Goal: Task Accomplishment & Management: Manage account settings

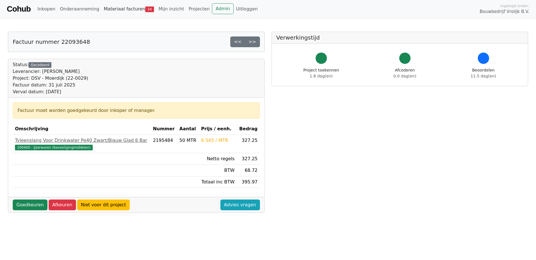
click at [127, 10] on link "Materiaal facturen 34" at bounding box center [129, 8] width 55 height 11
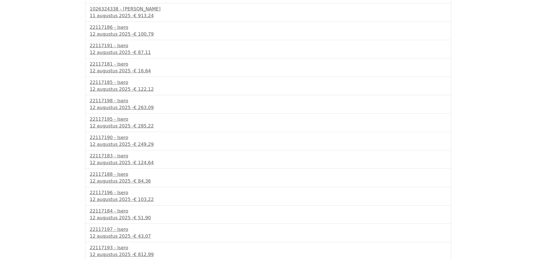
scroll to position [417, 0]
click at [108, 248] on div "22117193 - Isero" at bounding box center [268, 247] width 357 height 7
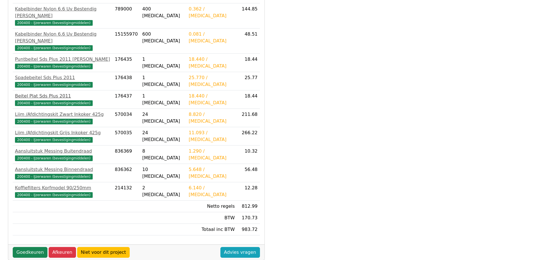
scroll to position [141, 0]
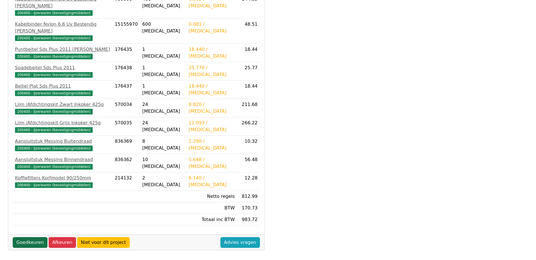
click at [29, 237] on link "Goedkeuren" at bounding box center [30, 242] width 35 height 11
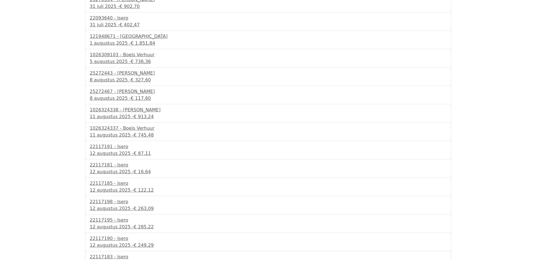
scroll to position [396, 0]
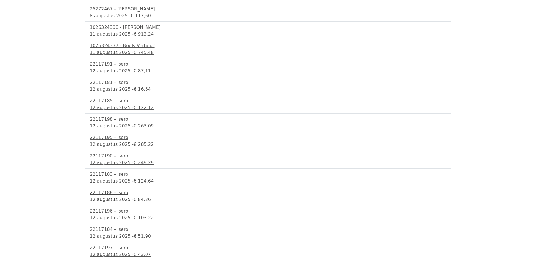
click at [111, 201] on div "12 augustus 2025 - € 84,36" at bounding box center [268, 199] width 357 height 7
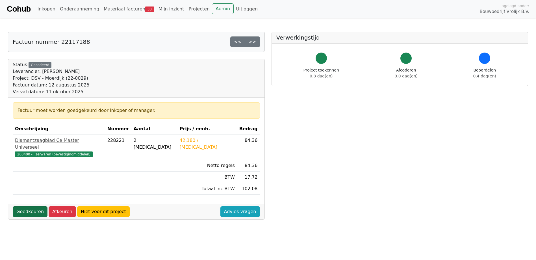
click at [24, 206] on link "Goedkeuren" at bounding box center [30, 211] width 35 height 11
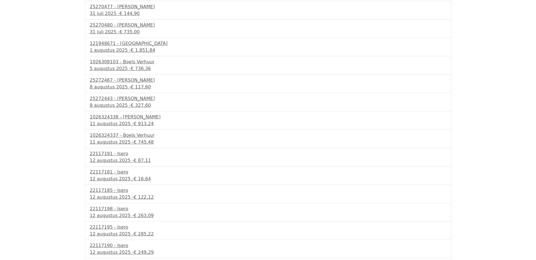
scroll to position [397, 0]
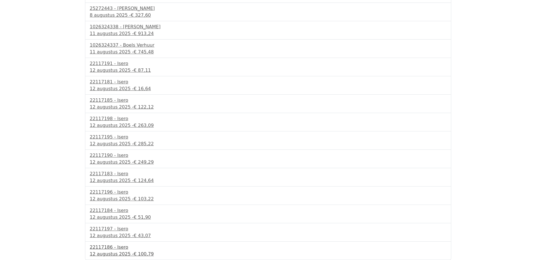
click at [106, 245] on div "22117186 - Isero" at bounding box center [268, 247] width 357 height 7
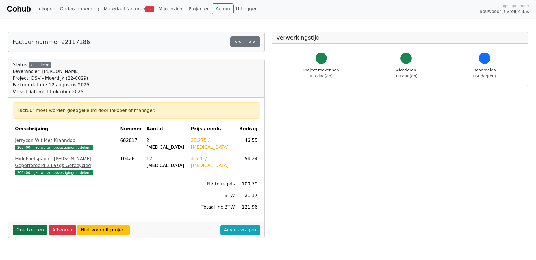
click at [23, 225] on link "Goedkeuren" at bounding box center [30, 230] width 35 height 11
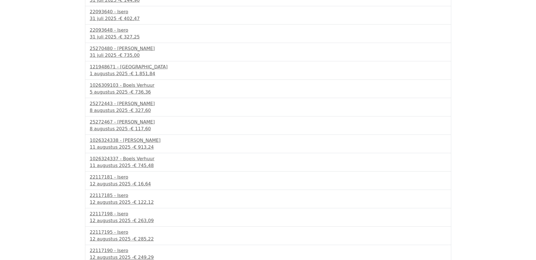
scroll to position [378, 0]
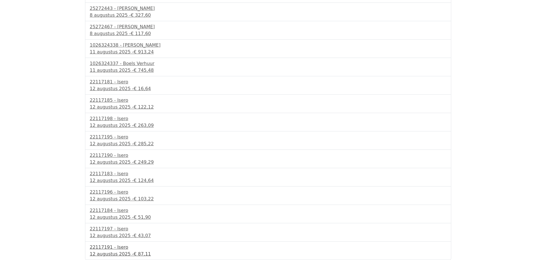
click at [114, 247] on div "22117191 - Isero" at bounding box center [268, 247] width 357 height 7
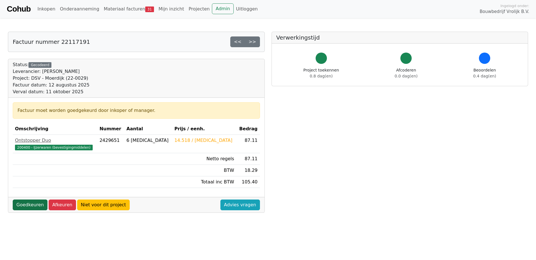
click at [29, 202] on link "Goedkeuren" at bounding box center [30, 205] width 35 height 11
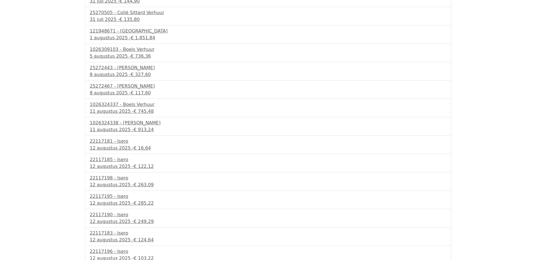
scroll to position [360, 0]
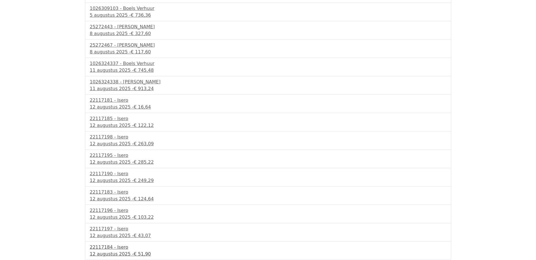
click at [116, 251] on div "12 augustus 2025 - € 51,90" at bounding box center [268, 254] width 357 height 7
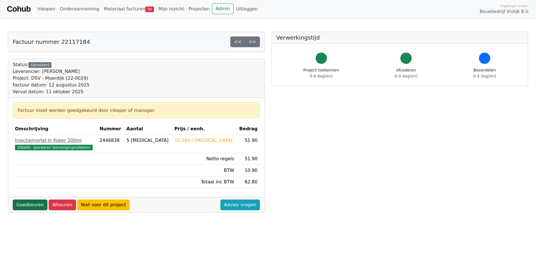
click at [32, 203] on link "Goedkeuren" at bounding box center [30, 205] width 35 height 11
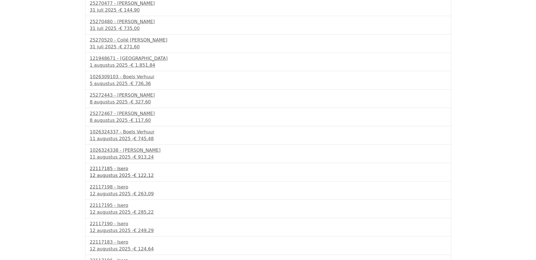
scroll to position [341, 0]
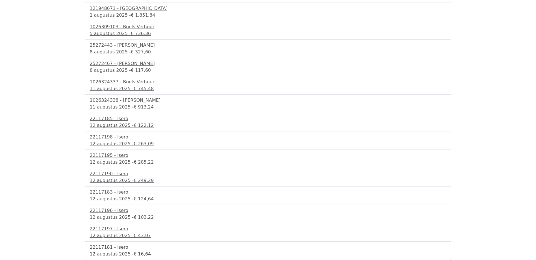
click at [114, 248] on div "22117181 - Isero" at bounding box center [268, 247] width 357 height 7
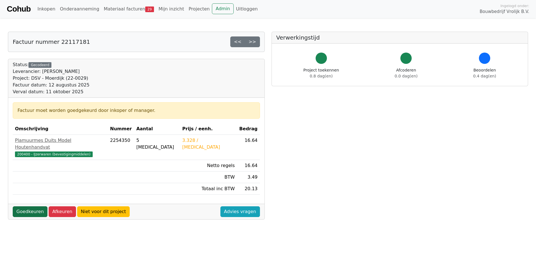
click at [25, 206] on link "Goedkeuren" at bounding box center [30, 211] width 35 height 11
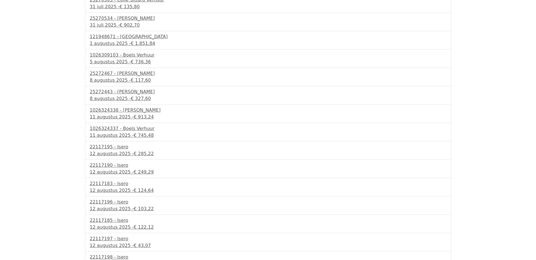
scroll to position [323, 0]
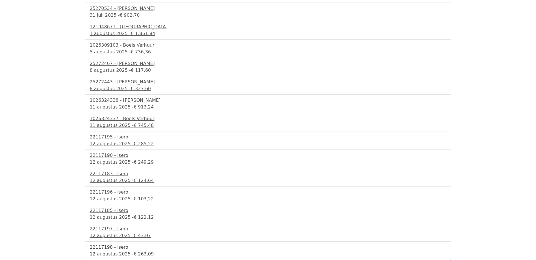
click at [105, 250] on div "22117198 - Isero" at bounding box center [268, 247] width 357 height 7
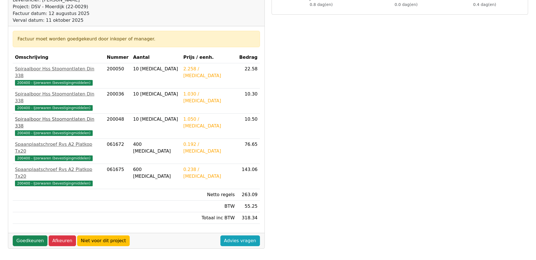
scroll to position [85, 0]
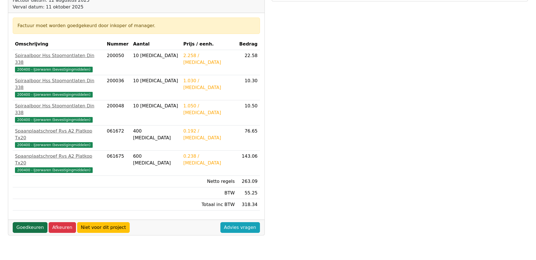
click at [39, 222] on link "Goedkeuren" at bounding box center [30, 227] width 35 height 11
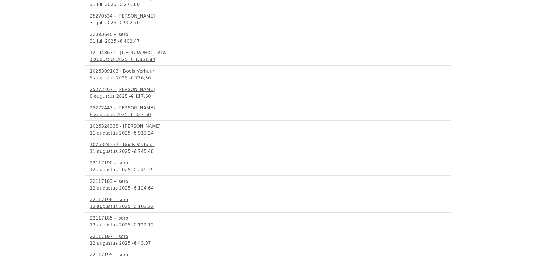
scroll to position [305, 0]
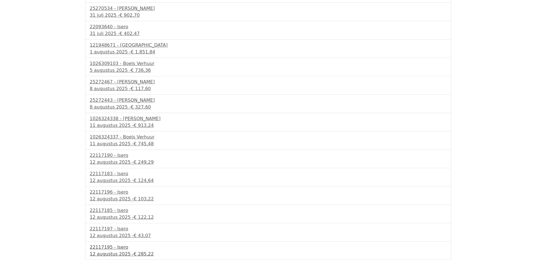
click at [118, 251] on div "12 augustus 2025 - € 285,22" at bounding box center [268, 254] width 357 height 7
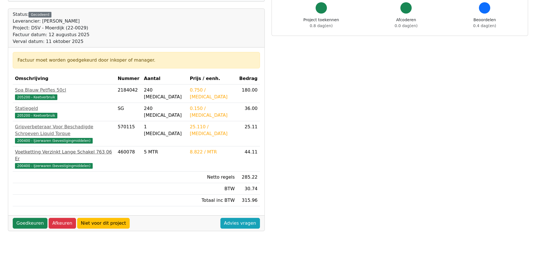
scroll to position [57, 0]
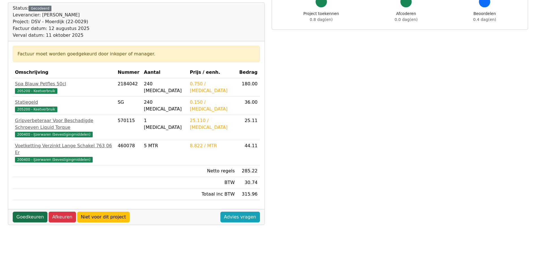
click at [23, 212] on link "Goedkeuren" at bounding box center [30, 217] width 35 height 11
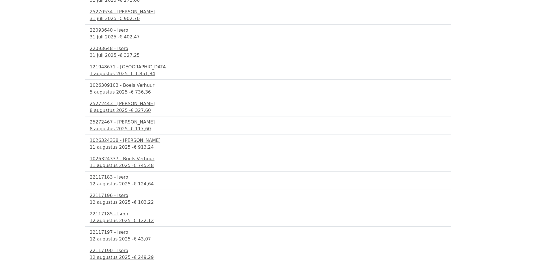
scroll to position [286, 0]
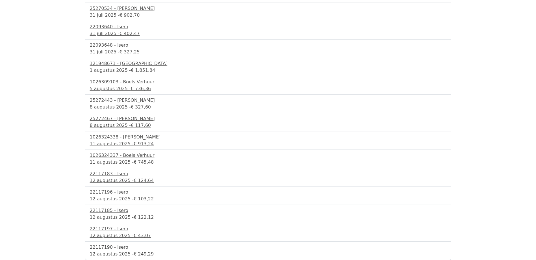
click at [113, 255] on div "12 augustus 2025 - € 249,29" at bounding box center [268, 254] width 357 height 7
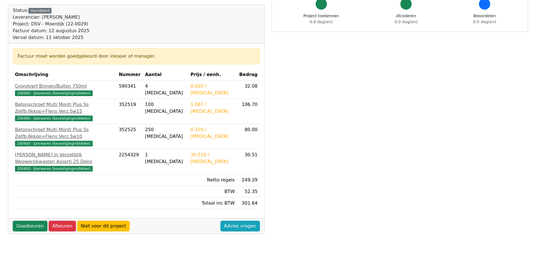
scroll to position [57, 0]
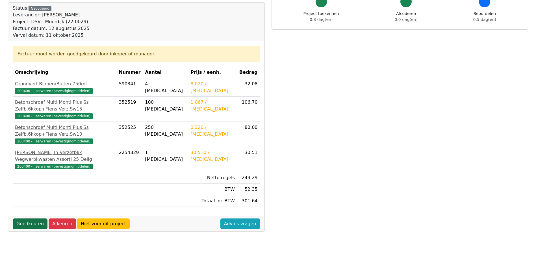
click at [24, 219] on link "Goedkeuren" at bounding box center [30, 224] width 35 height 11
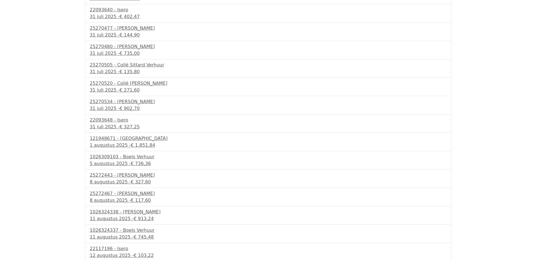
scroll to position [268, 0]
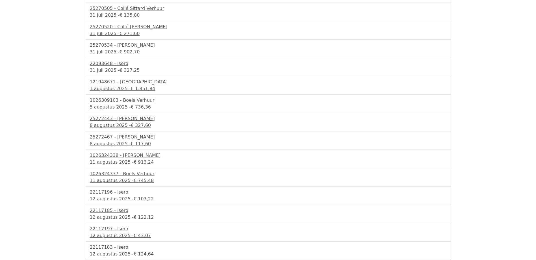
click at [116, 253] on div "12 augustus 2025 - € 124,64" at bounding box center [268, 254] width 357 height 7
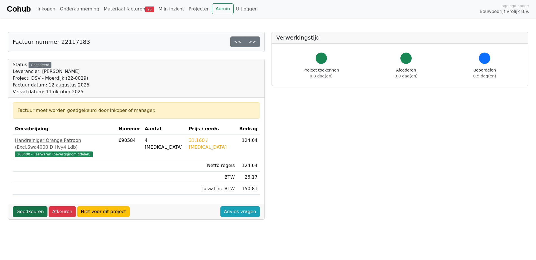
click at [31, 206] on link "Goedkeuren" at bounding box center [30, 211] width 35 height 11
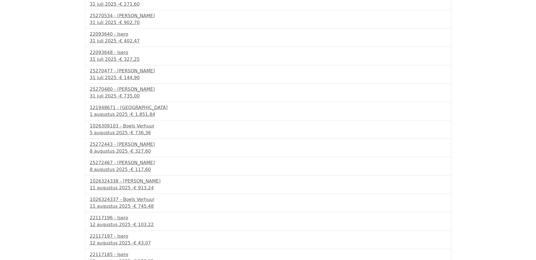
scroll to position [249, 0]
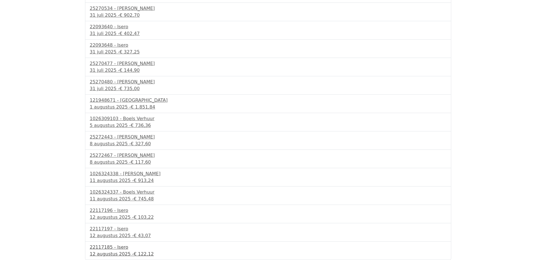
click at [117, 246] on div "22117185 - Isero" at bounding box center [268, 247] width 357 height 7
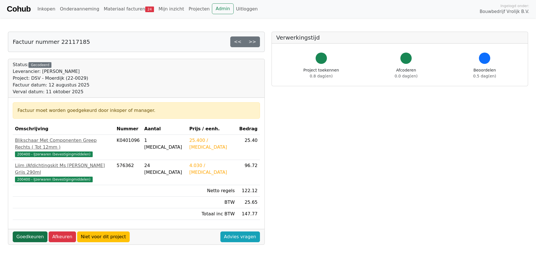
click at [27, 232] on link "Goedkeuren" at bounding box center [30, 237] width 35 height 11
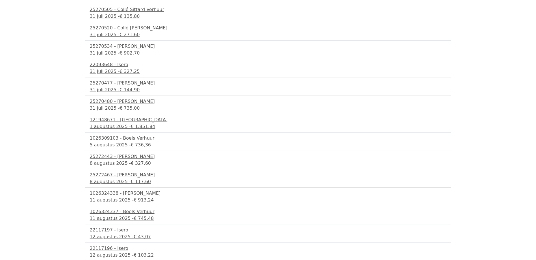
scroll to position [231, 0]
click at [102, 248] on div "22117196 - Isero" at bounding box center [268, 247] width 357 height 7
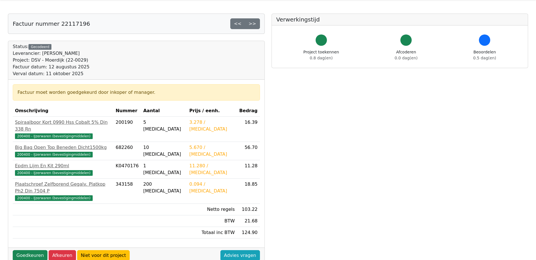
scroll to position [28, 0]
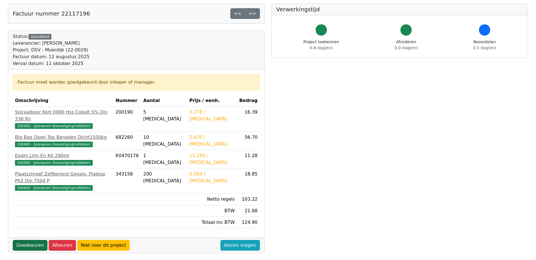
click at [31, 240] on link "Goedkeuren" at bounding box center [30, 245] width 35 height 11
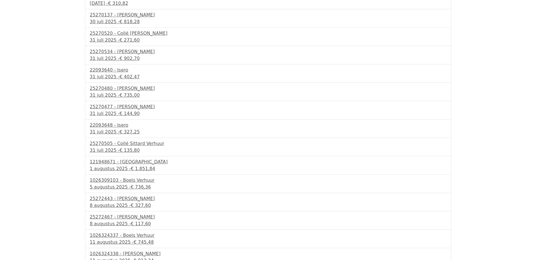
scroll to position [213, 0]
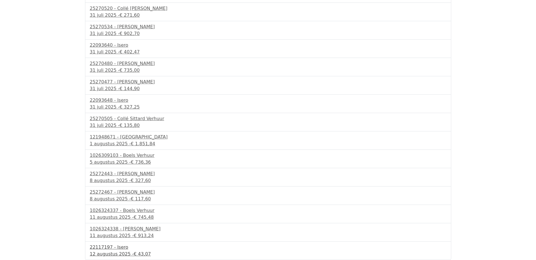
click at [113, 253] on div "12 augustus 2025 - € 43,07" at bounding box center [268, 254] width 357 height 7
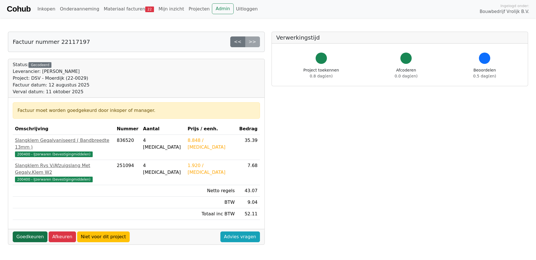
click at [25, 232] on link "Goedkeuren" at bounding box center [30, 237] width 35 height 11
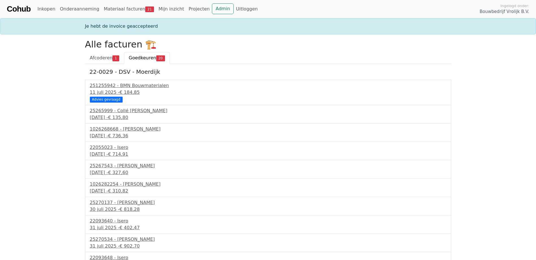
scroll to position [194, 0]
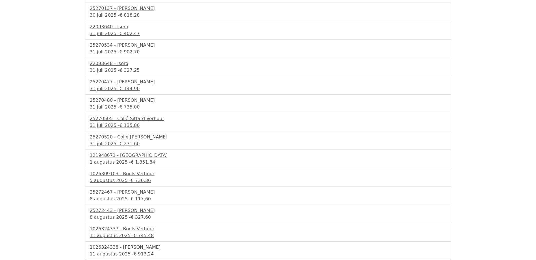
click at [110, 247] on div "1026324338 - [PERSON_NAME]" at bounding box center [268, 247] width 357 height 7
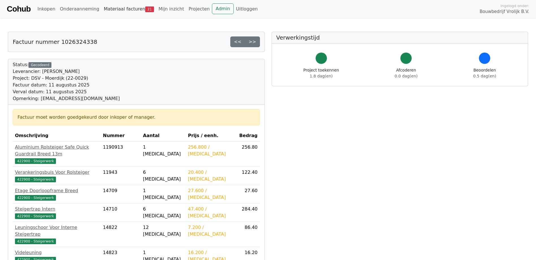
click at [113, 7] on link "Materiaal facturen 21" at bounding box center [129, 8] width 55 height 11
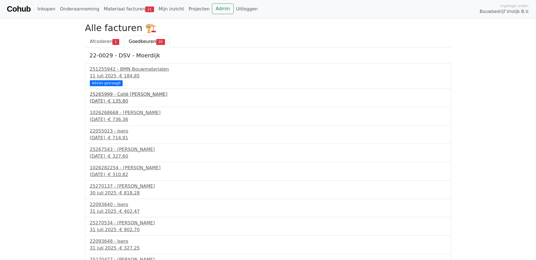
click at [122, 100] on span "€ 135,80" at bounding box center [118, 100] width 20 height 5
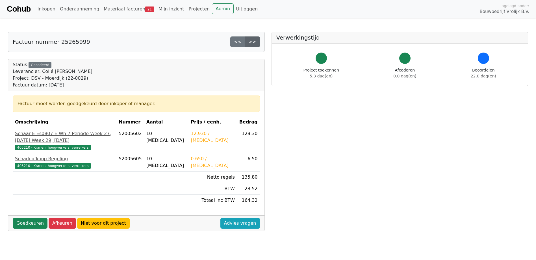
click at [253, 46] on link ">>" at bounding box center [252, 41] width 15 height 11
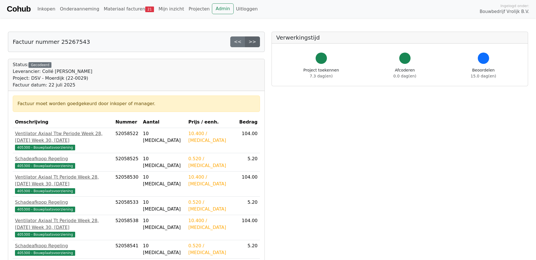
click at [251, 42] on link ">>" at bounding box center [252, 41] width 15 height 11
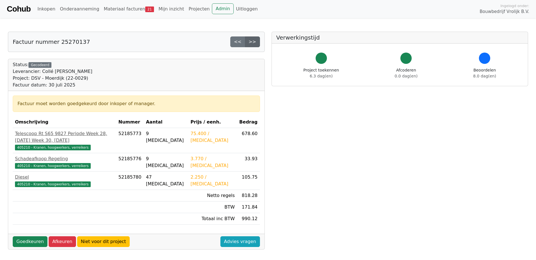
click at [251, 42] on link ">>" at bounding box center [252, 41] width 15 height 11
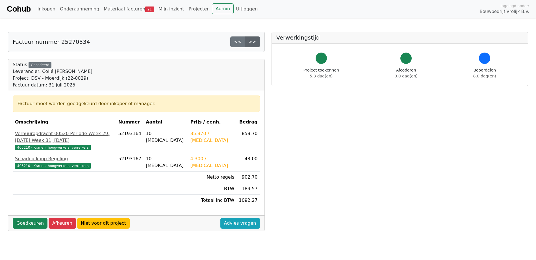
click at [253, 42] on link ">>" at bounding box center [252, 41] width 15 height 11
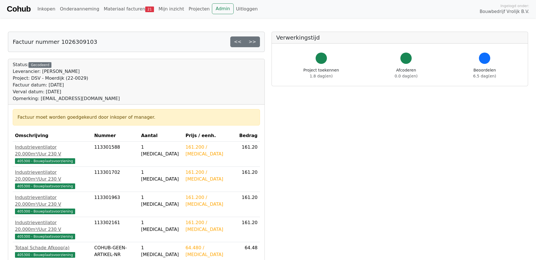
click at [253, 42] on link ">>" at bounding box center [252, 41] width 15 height 11
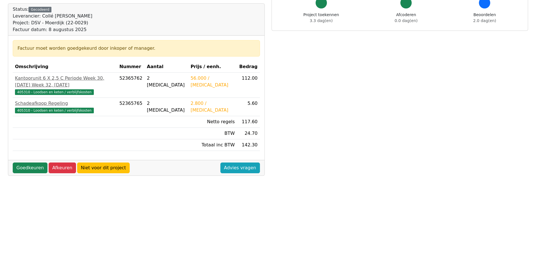
scroll to position [57, 0]
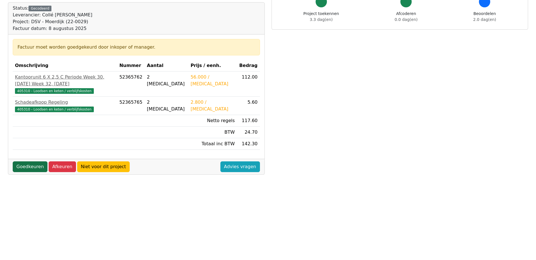
click at [31, 162] on link "Goedkeuren" at bounding box center [30, 166] width 35 height 11
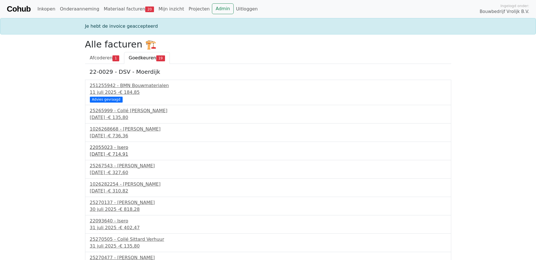
scroll to position [28, 0]
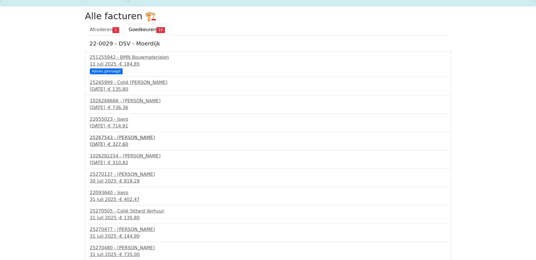
click at [126, 143] on span "€ 327,60" at bounding box center [118, 144] width 20 height 5
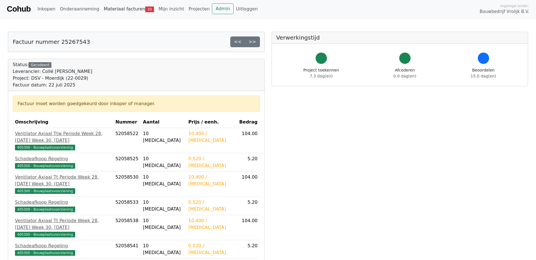
click at [128, 7] on link "Materiaal facturen 20" at bounding box center [129, 8] width 55 height 11
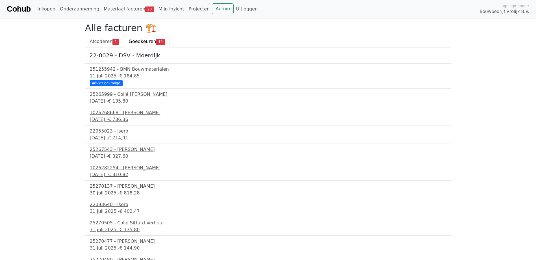
click at [108, 193] on div "30 juli 2025 - € 818,28" at bounding box center [268, 193] width 357 height 7
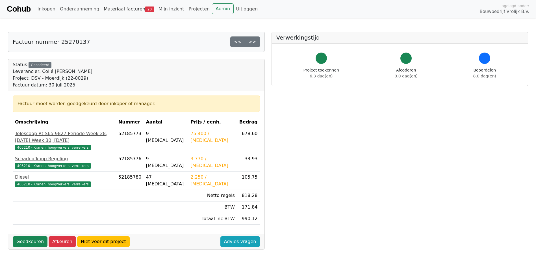
click at [114, 11] on link "Materiaal facturen 20" at bounding box center [129, 8] width 55 height 11
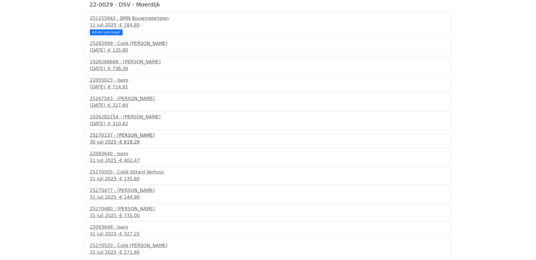
scroll to position [57, 0]
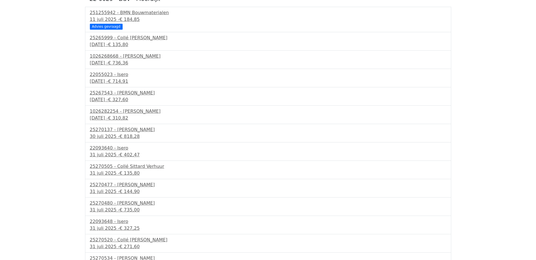
click at [124, 159] on div "22093640 - Isero 31 juli 2025 - € 402,47" at bounding box center [268, 152] width 367 height 18
click at [122, 155] on span "€ 402,47" at bounding box center [130, 154] width 20 height 5
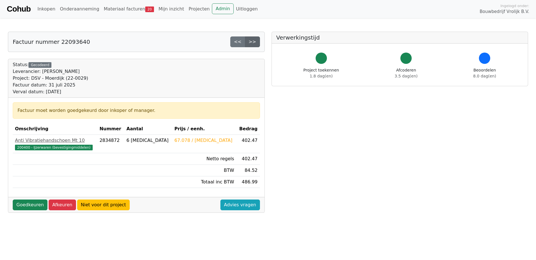
click at [258, 40] on link ">>" at bounding box center [252, 41] width 15 height 11
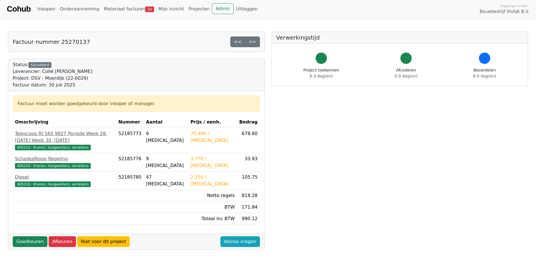
click at [258, 40] on link ">>" at bounding box center [252, 41] width 15 height 11
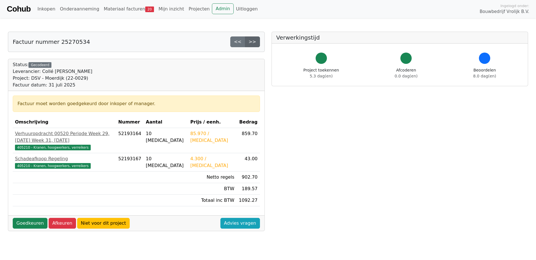
click at [257, 41] on link ">>" at bounding box center [252, 41] width 15 height 11
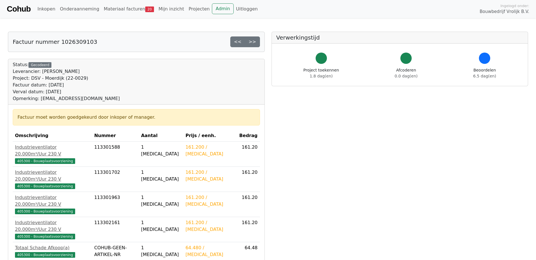
click at [257, 41] on link ">>" at bounding box center [252, 41] width 15 height 11
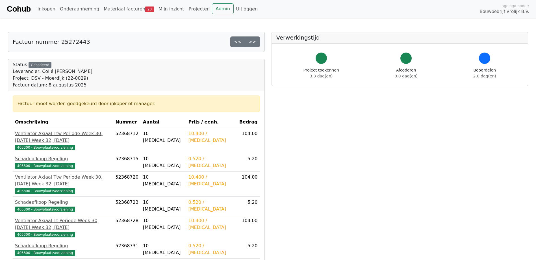
click at [257, 41] on link ">>" at bounding box center [252, 41] width 15 height 11
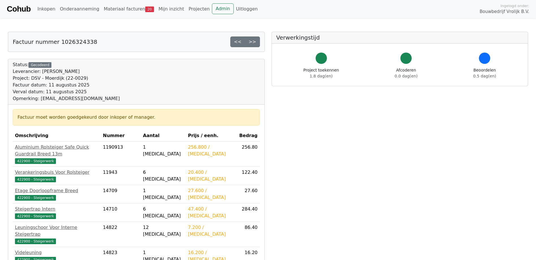
click at [257, 41] on link ">>" at bounding box center [252, 41] width 15 height 11
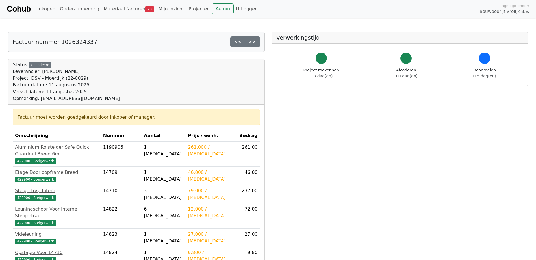
click at [257, 41] on link ">>" at bounding box center [252, 41] width 15 height 11
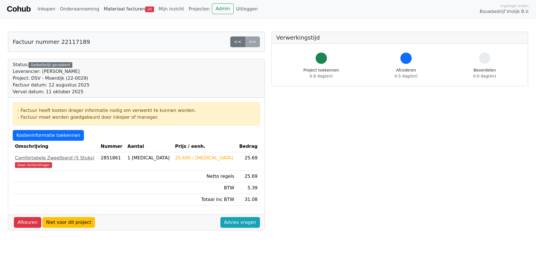
click at [121, 8] on link "Materiaal facturen 20" at bounding box center [129, 8] width 55 height 11
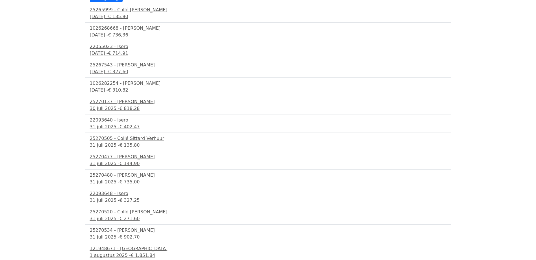
scroll to position [85, 0]
click at [114, 124] on div "[DATE] - € 402,47" at bounding box center [268, 126] width 357 height 7
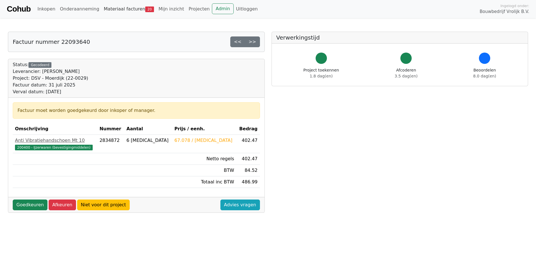
click at [124, 10] on link "Materiaal facturen 20" at bounding box center [129, 8] width 55 height 11
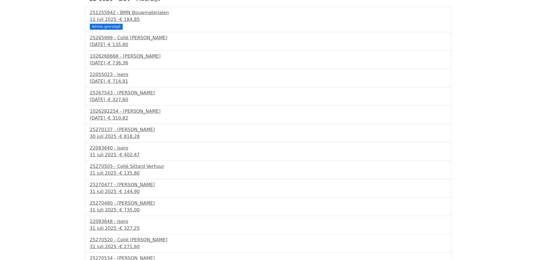
scroll to position [85, 0]
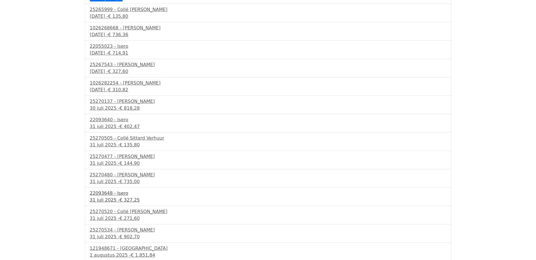
click at [123, 195] on div "22093648 - Isero" at bounding box center [268, 193] width 357 height 7
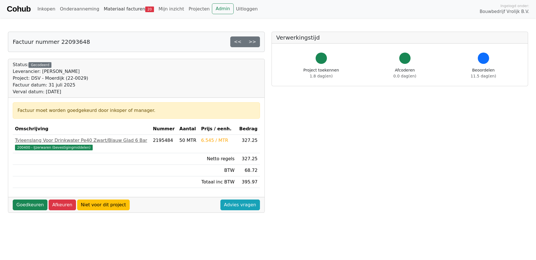
click at [129, 12] on link "Materiaal facturen 20" at bounding box center [129, 8] width 55 height 11
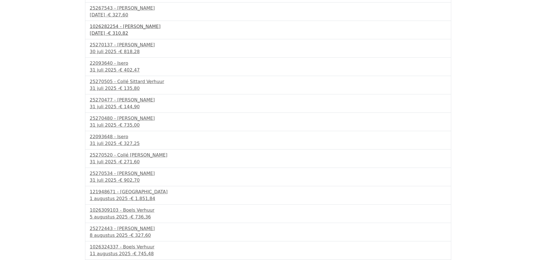
scroll to position [160, 0]
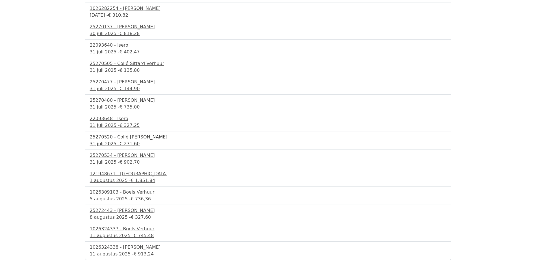
click at [129, 145] on span "€ 271,60" at bounding box center [130, 143] width 20 height 5
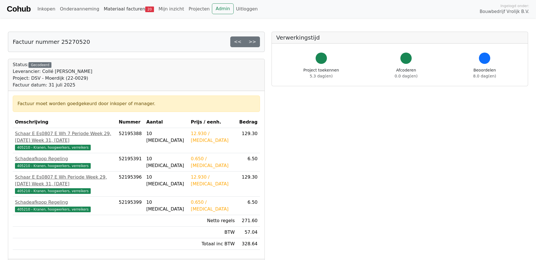
click at [125, 10] on link "Materiaal facturen 20" at bounding box center [129, 8] width 55 height 11
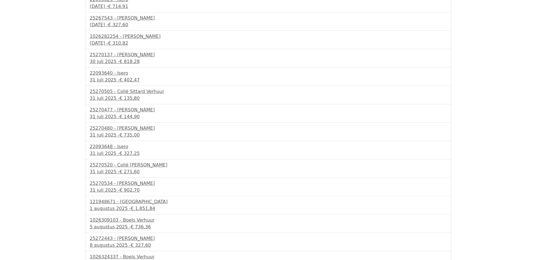
scroll to position [160, 0]
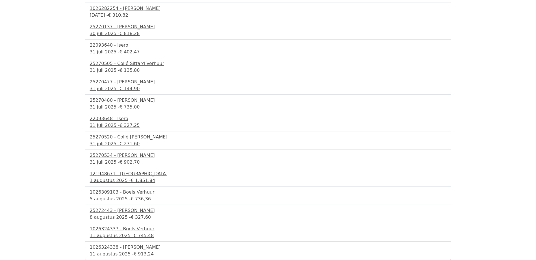
click at [142, 178] on span "€ 1.851,84" at bounding box center [143, 180] width 25 height 5
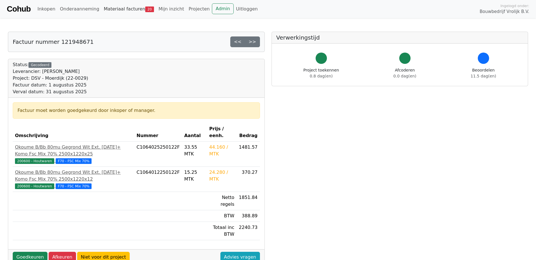
click at [112, 13] on link "Materiaal facturen 20" at bounding box center [129, 8] width 55 height 11
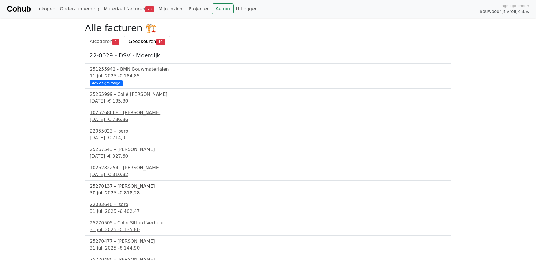
scroll to position [160, 0]
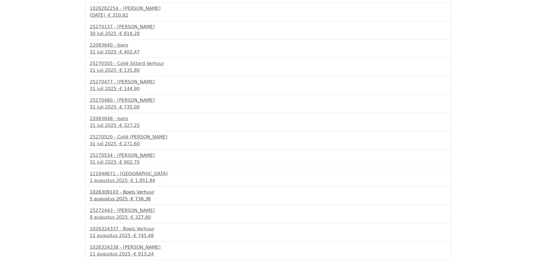
click at [131, 196] on span "€ 736,36" at bounding box center [141, 198] width 20 height 5
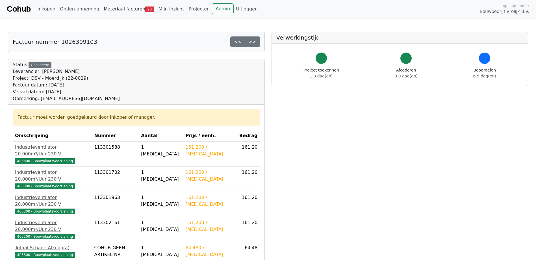
click at [109, 10] on link "Materiaal facturen 20" at bounding box center [129, 8] width 55 height 11
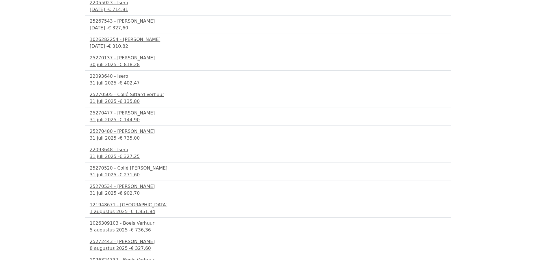
scroll to position [160, 0]
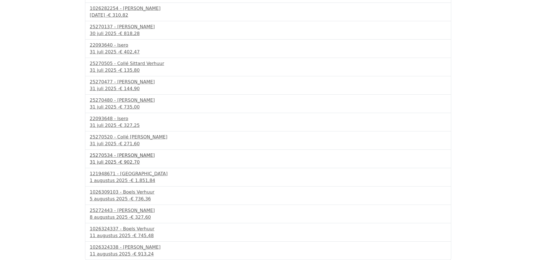
click at [126, 154] on div "25270534 - Collé Sittard Verhuur" at bounding box center [268, 155] width 357 height 7
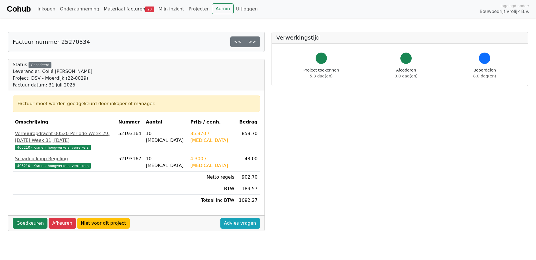
click at [117, 9] on link "Materiaal facturen 20" at bounding box center [129, 8] width 55 height 11
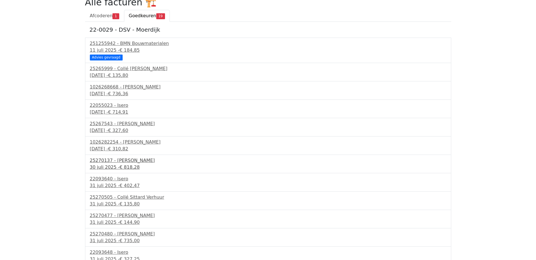
scroll to position [160, 0]
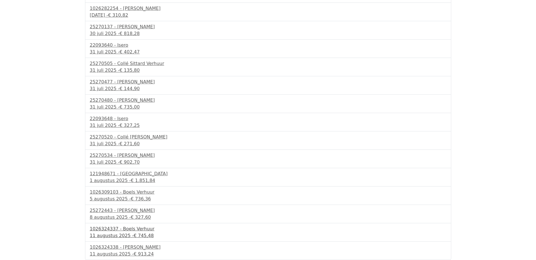
click at [128, 236] on div "11 augustus 2025 - € 745,48" at bounding box center [268, 235] width 357 height 7
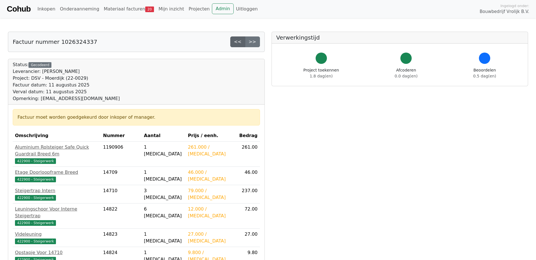
click at [242, 45] on link "<<" at bounding box center [237, 41] width 15 height 11
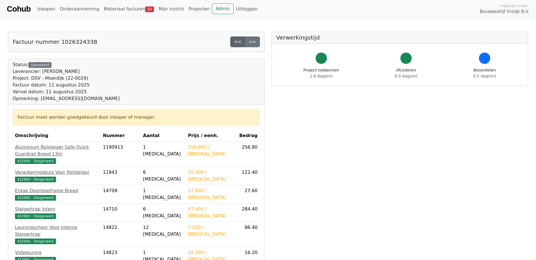
click at [238, 41] on link "<<" at bounding box center [237, 41] width 15 height 11
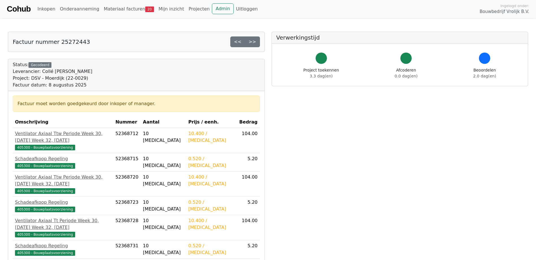
click at [238, 41] on link "<<" at bounding box center [237, 41] width 15 height 11
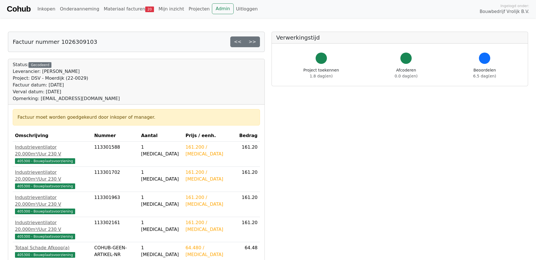
click at [238, 41] on link "<<" at bounding box center [237, 41] width 15 height 11
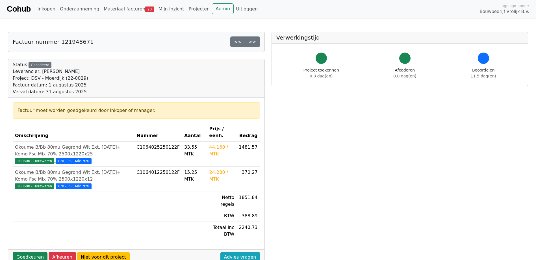
click at [238, 41] on link "<<" at bounding box center [237, 41] width 15 height 11
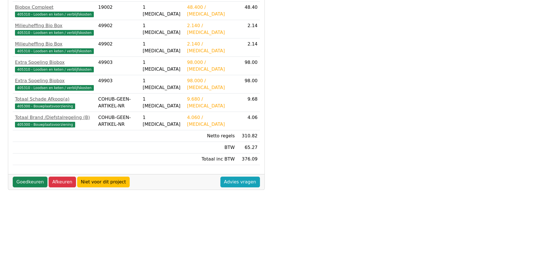
scroll to position [159, 0]
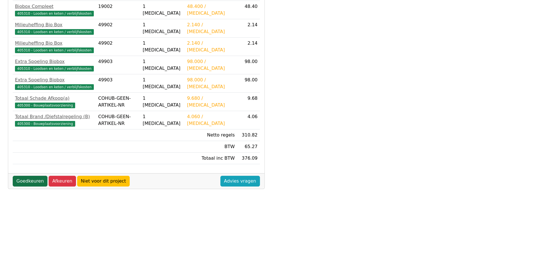
click at [29, 178] on link "Goedkeuren" at bounding box center [30, 181] width 35 height 11
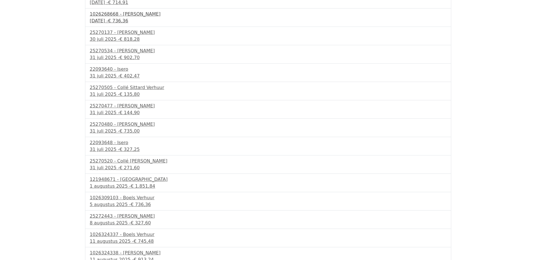
scroll to position [158, 0]
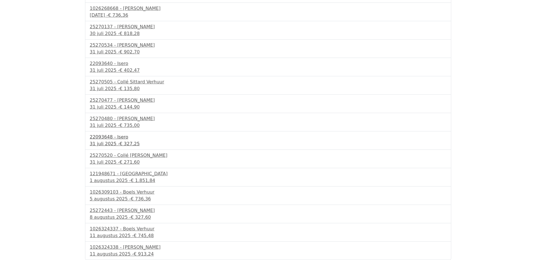
click at [110, 142] on div "31 juli 2025 - € 327,25" at bounding box center [268, 144] width 357 height 7
